Goal: Transaction & Acquisition: Book appointment/travel/reservation

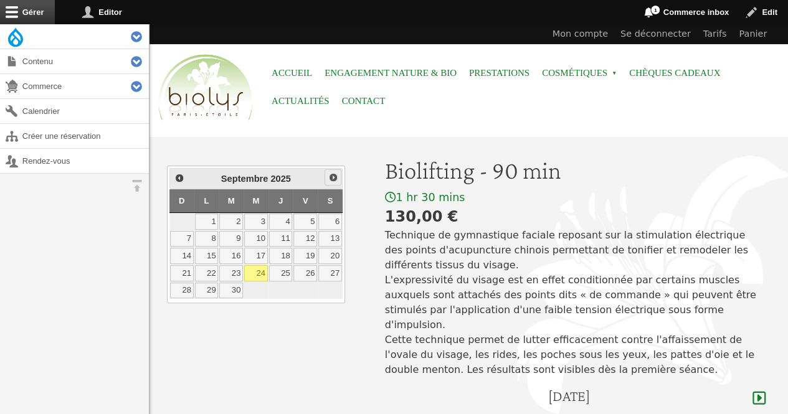
click at [333, 181] on span "Suivant" at bounding box center [333, 178] width 10 height 10
click at [310, 232] on link "10" at bounding box center [305, 239] width 24 height 16
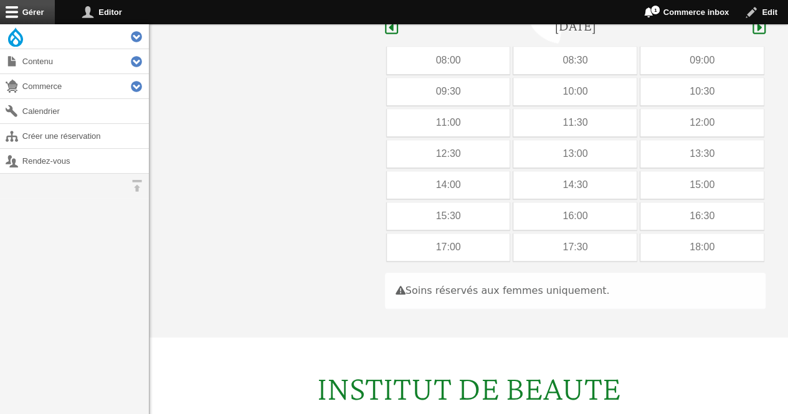
scroll to position [372, 0]
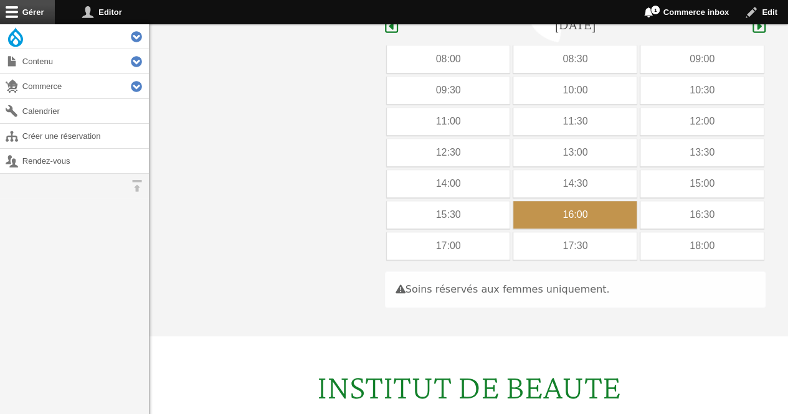
click at [554, 201] on div "16:00" at bounding box center [574, 214] width 123 height 27
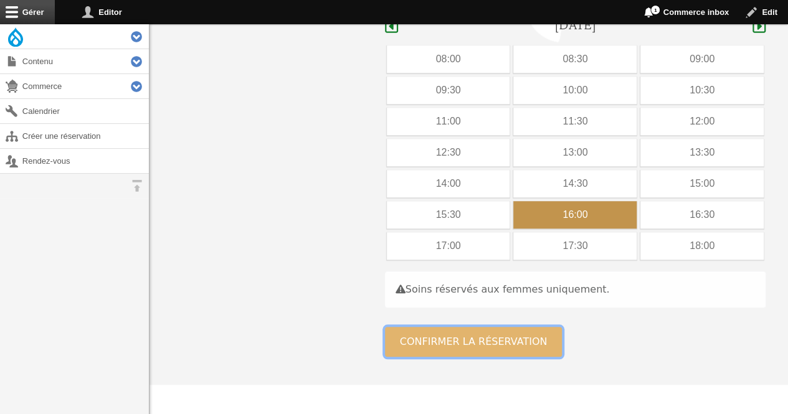
click at [452, 327] on button "Confirmer la réservation" at bounding box center [474, 342] width 178 height 30
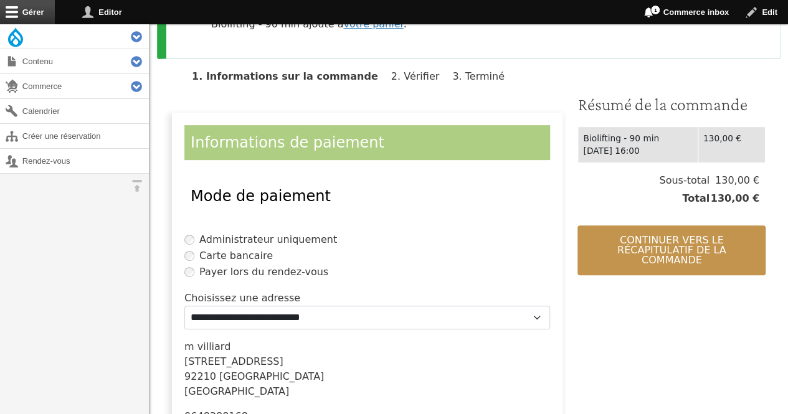
scroll to position [297, 0]
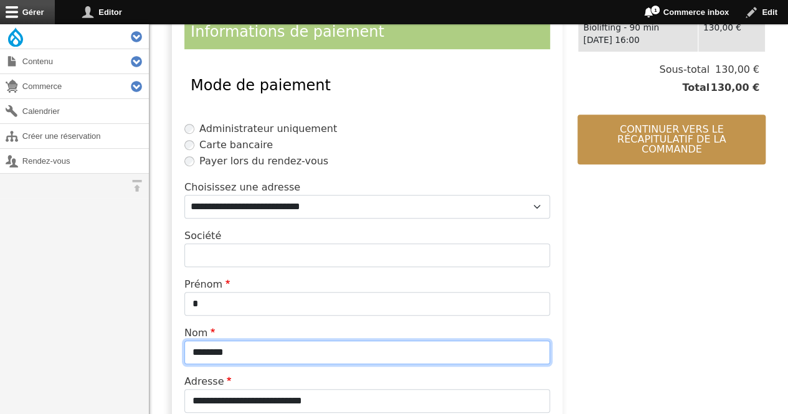
click at [270, 355] on input "********" at bounding box center [367, 353] width 366 height 24
type input "*"
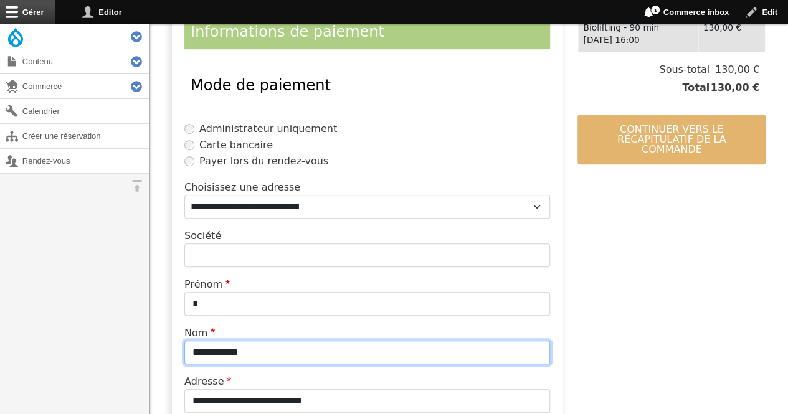
type input "**********"
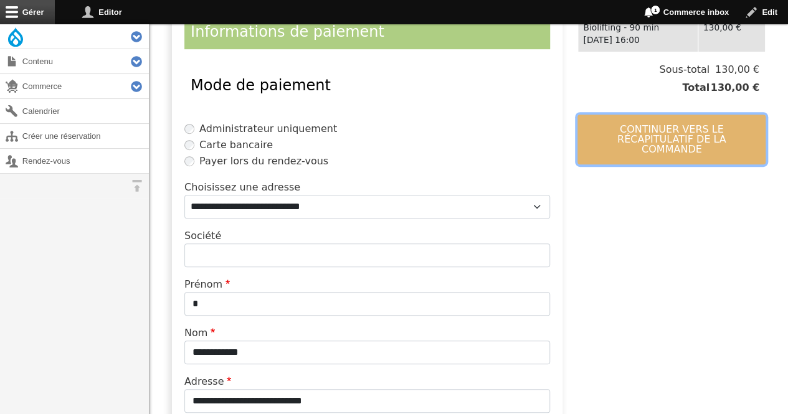
click at [606, 138] on button "Continuer vers le récapitulatif de la commande" at bounding box center [672, 140] width 188 height 50
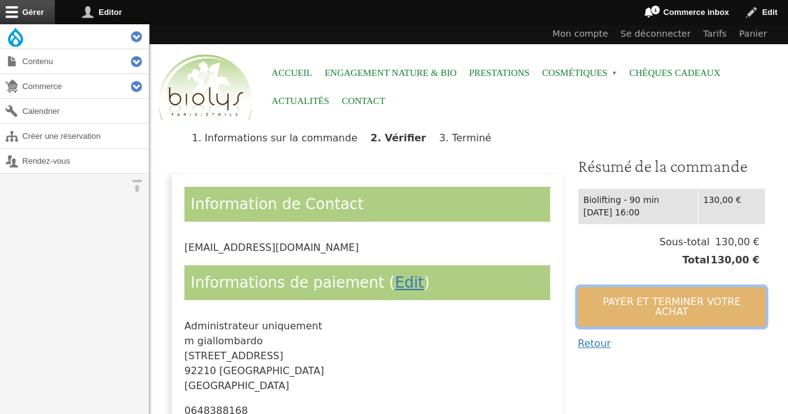
click at [589, 295] on button "Payer et terminer votre achat" at bounding box center [672, 307] width 188 height 40
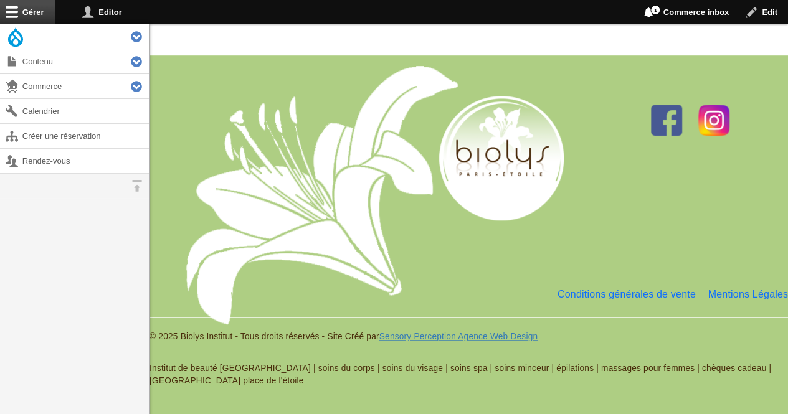
scroll to position [405, 0]
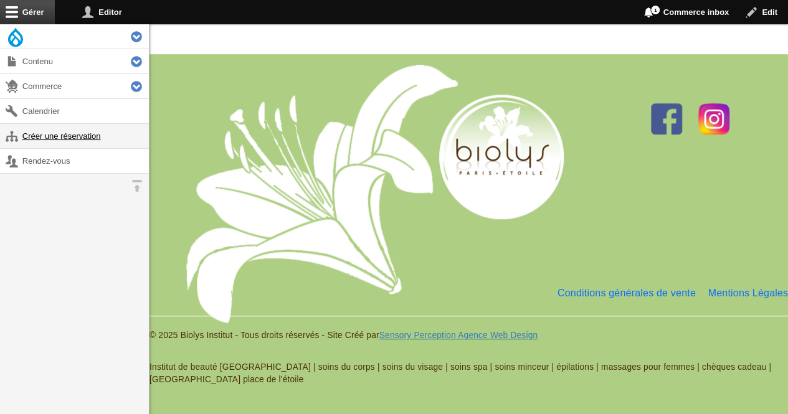
click at [90, 131] on link "Créer une réservation" at bounding box center [74, 136] width 149 height 24
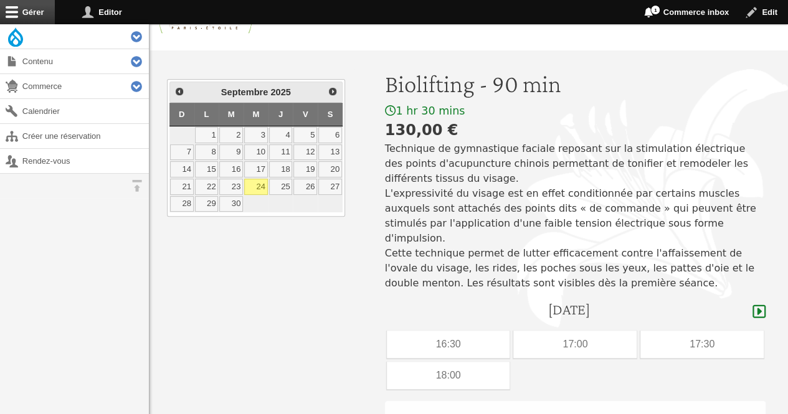
scroll to position [123, 0]
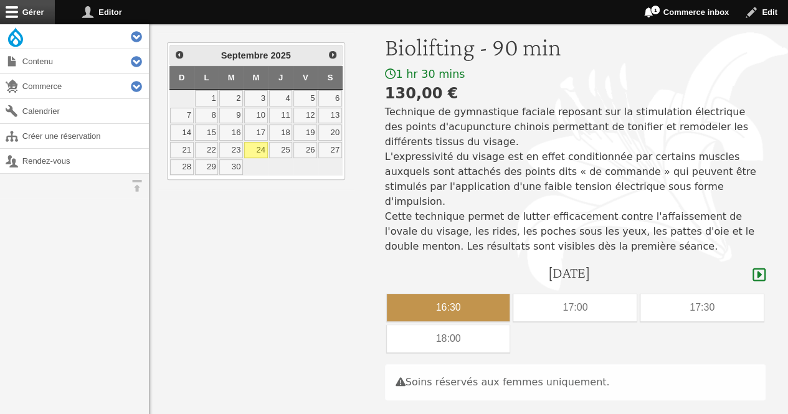
click at [489, 294] on div "16:30" at bounding box center [448, 307] width 123 height 27
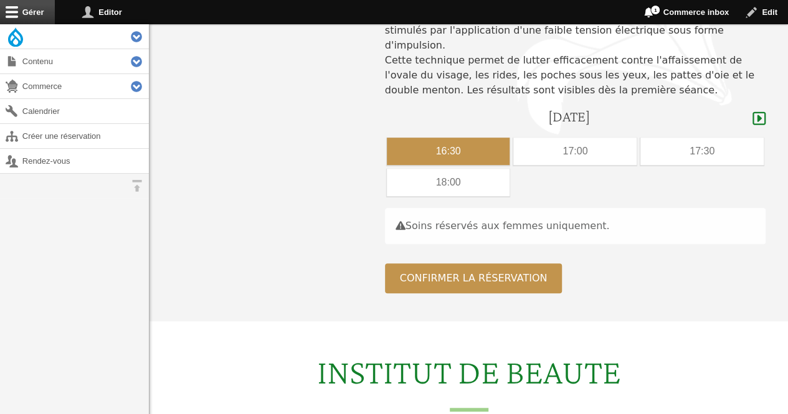
scroll to position [332, 0]
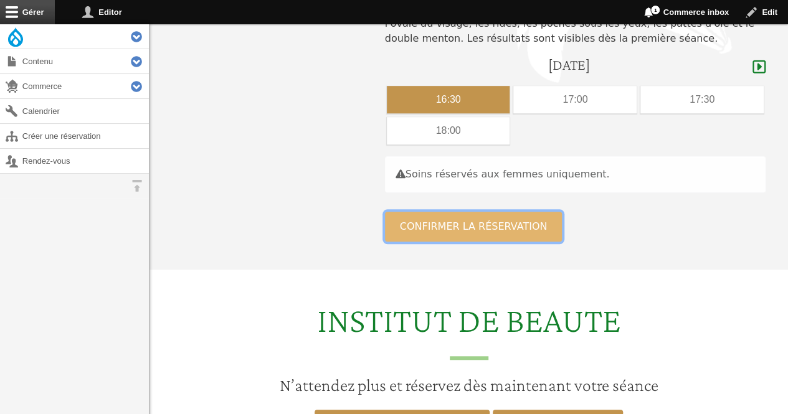
click at [413, 212] on button "Confirmer la réservation" at bounding box center [474, 227] width 178 height 30
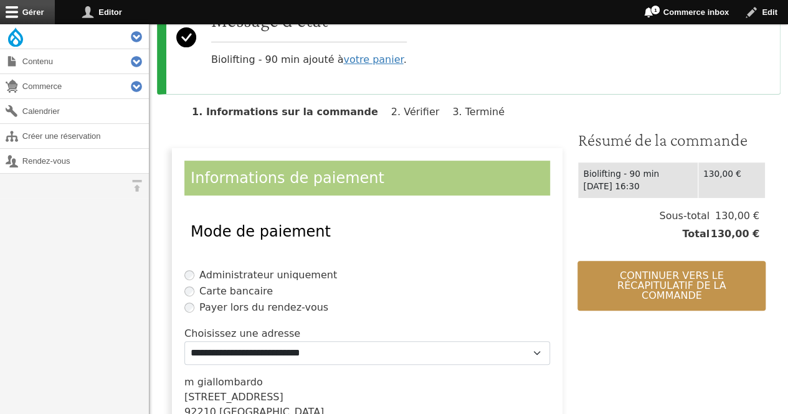
scroll to position [152, 0]
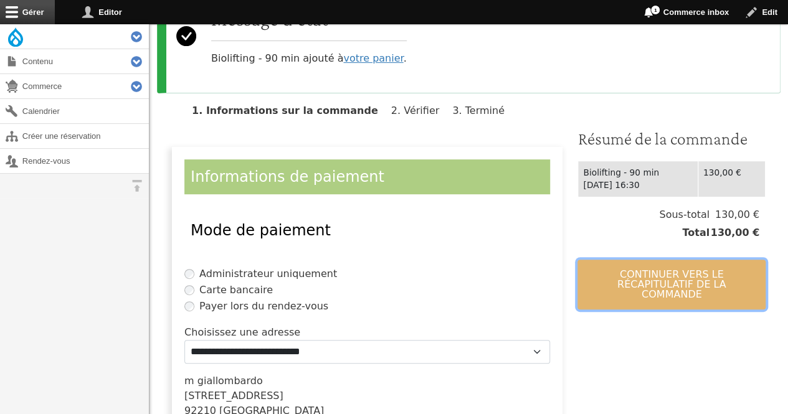
click at [694, 274] on button "Continuer vers le récapitulatif de la commande" at bounding box center [672, 285] width 188 height 50
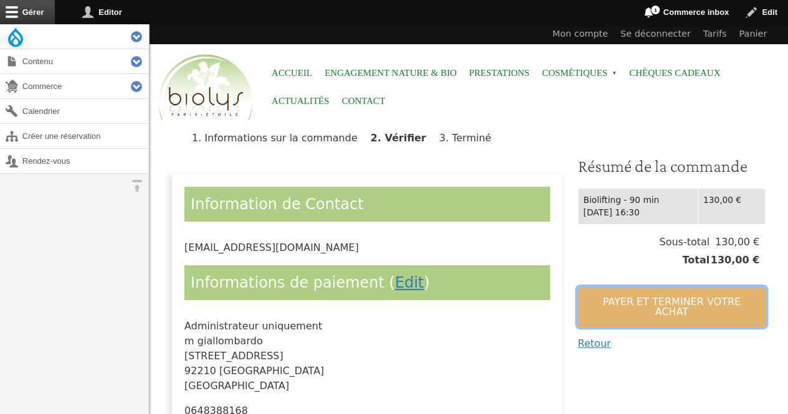
click at [668, 296] on button "Payer et terminer votre achat" at bounding box center [672, 307] width 188 height 40
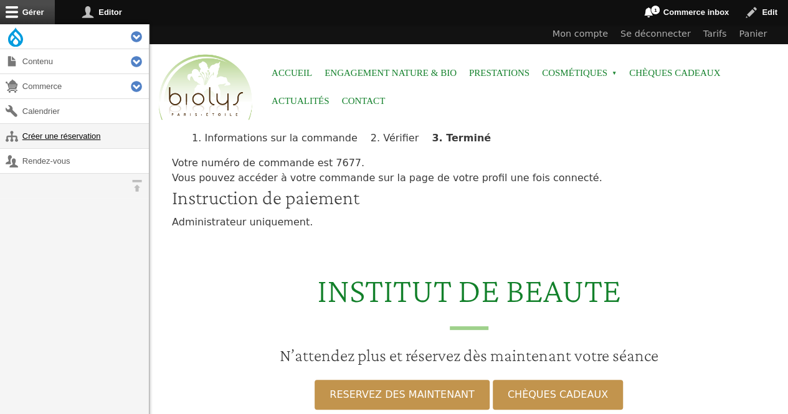
click at [90, 135] on link "Créer une réservation" at bounding box center [74, 136] width 149 height 24
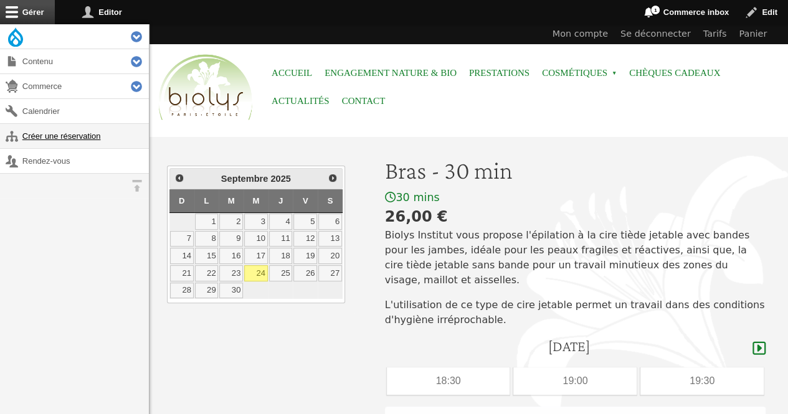
click at [84, 137] on link "Créer une réservation" at bounding box center [74, 136] width 149 height 24
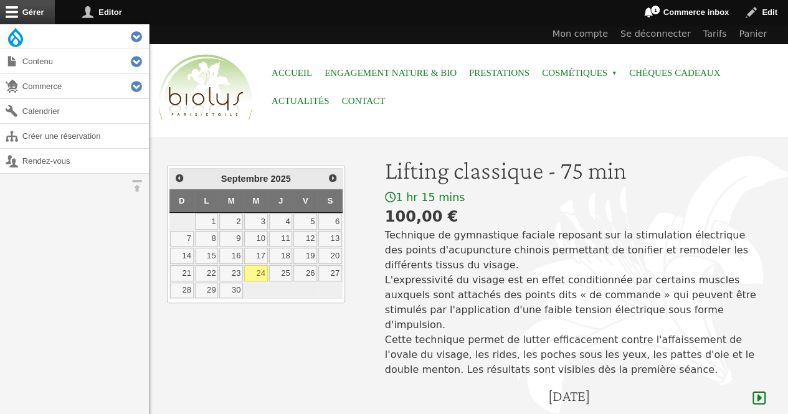
scroll to position [133, 0]
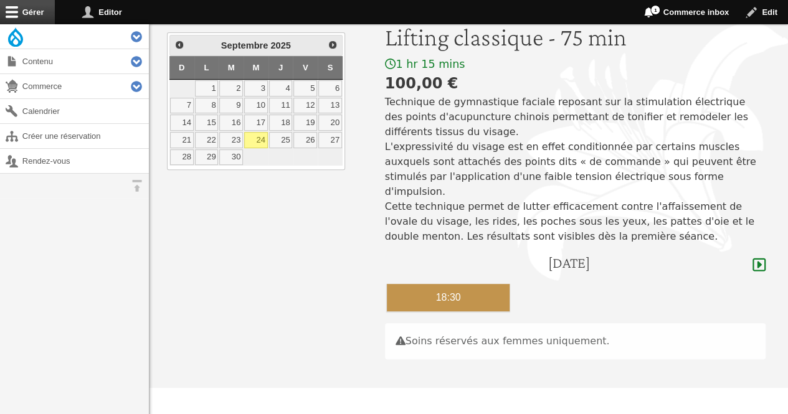
click at [492, 284] on div "18:30" at bounding box center [448, 297] width 123 height 27
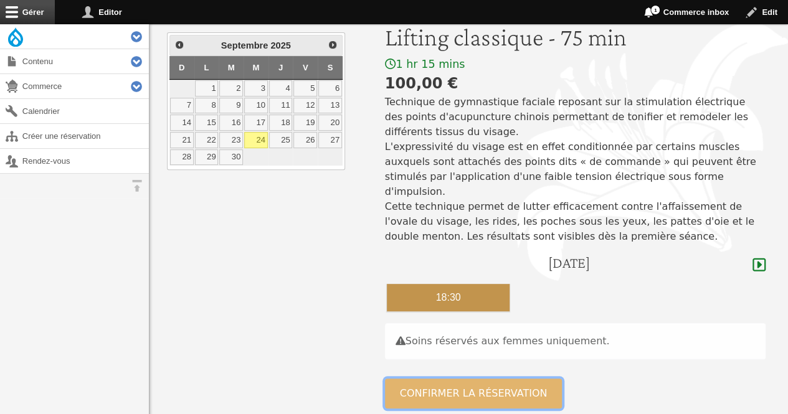
click at [474, 380] on button "Confirmer la réservation" at bounding box center [474, 394] width 178 height 30
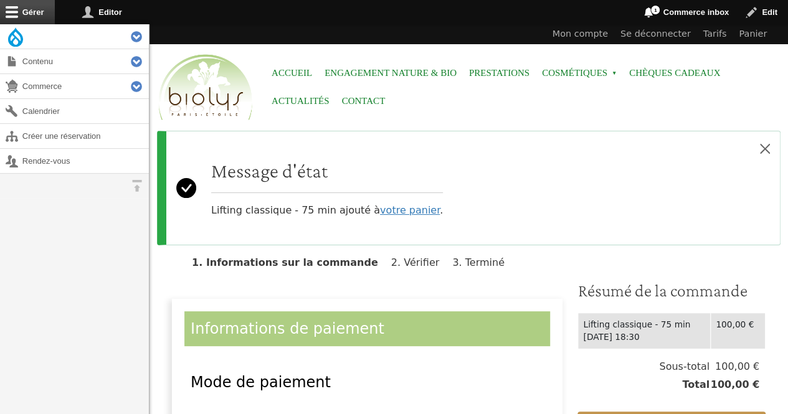
scroll to position [202, 0]
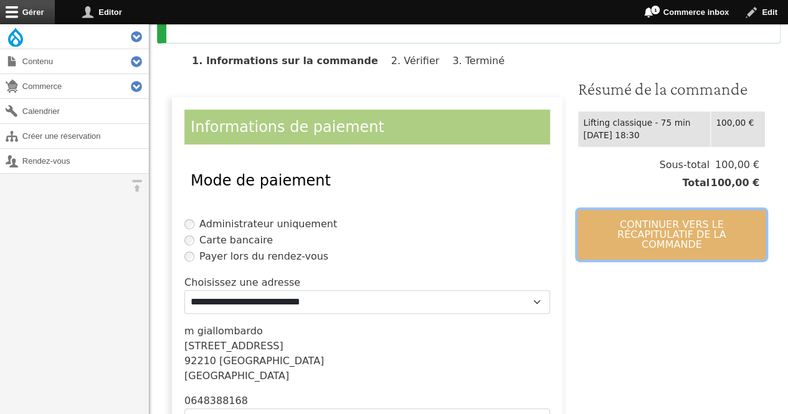
click at [710, 217] on button "Continuer vers le récapitulatif de la commande" at bounding box center [672, 235] width 188 height 50
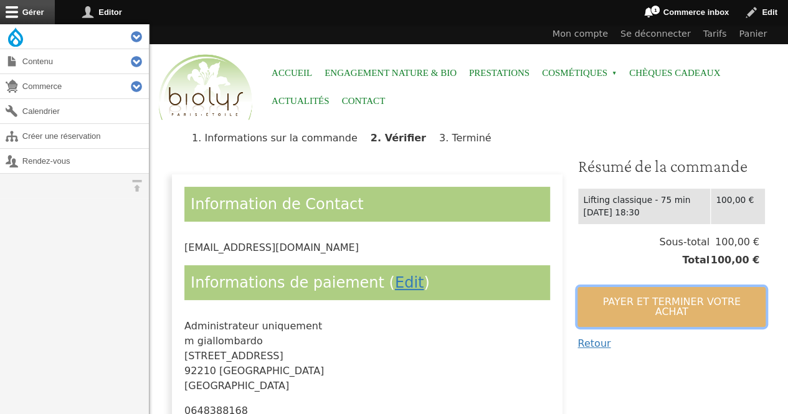
click at [671, 297] on button "Payer et terminer votre achat" at bounding box center [672, 307] width 188 height 40
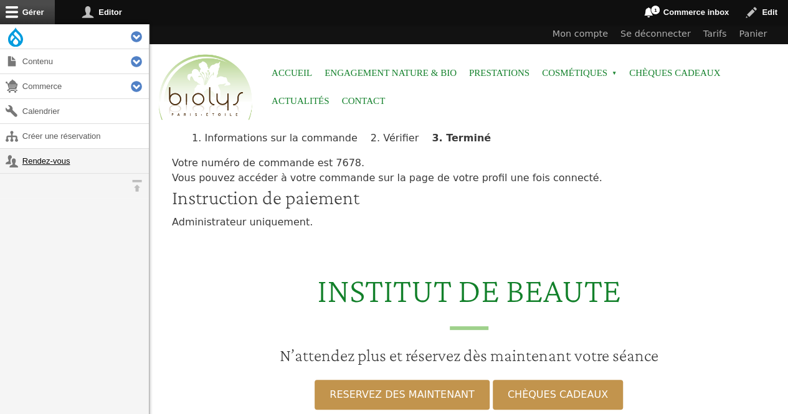
click at [70, 164] on link "Rendez-vous" at bounding box center [74, 161] width 149 height 24
